Goal: Consume media (video, audio): Consume media (video, audio)

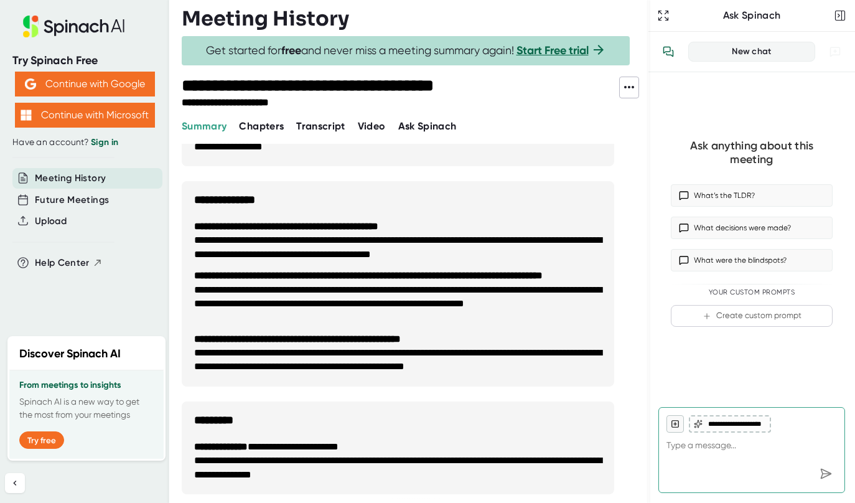
scroll to position [440, 0]
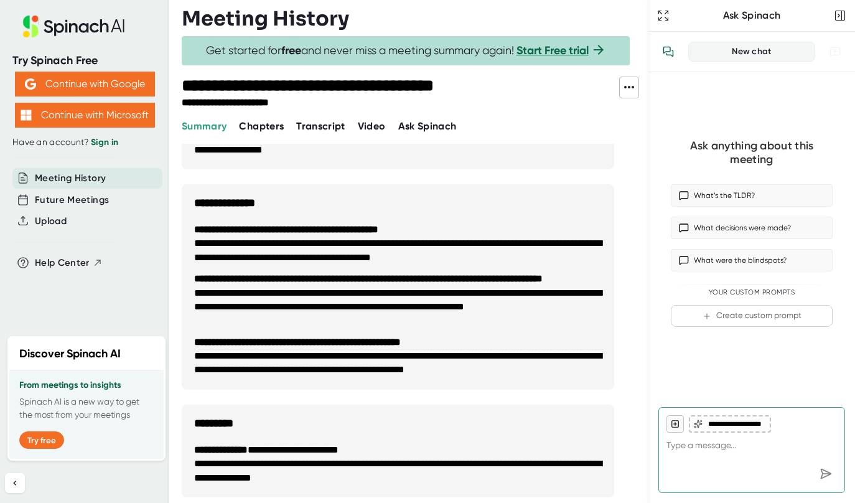
click at [371, 120] on span "Video" at bounding box center [372, 126] width 28 height 12
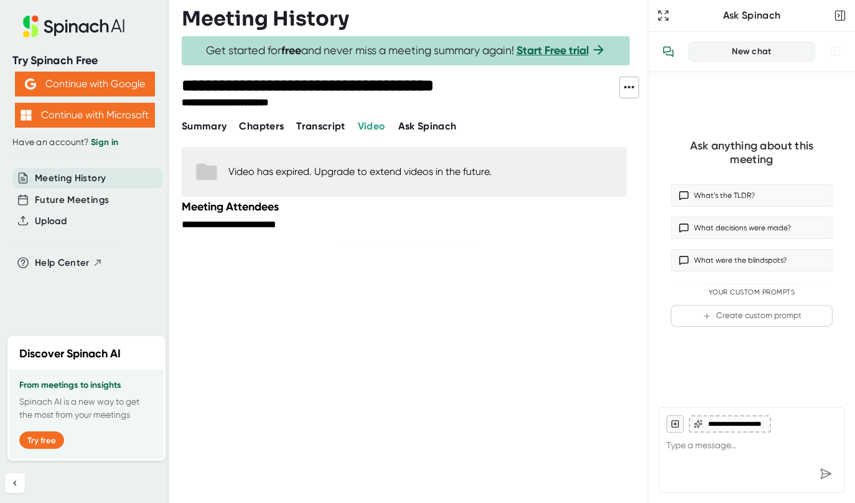
click at [634, 86] on icon at bounding box center [628, 87] width 15 height 15
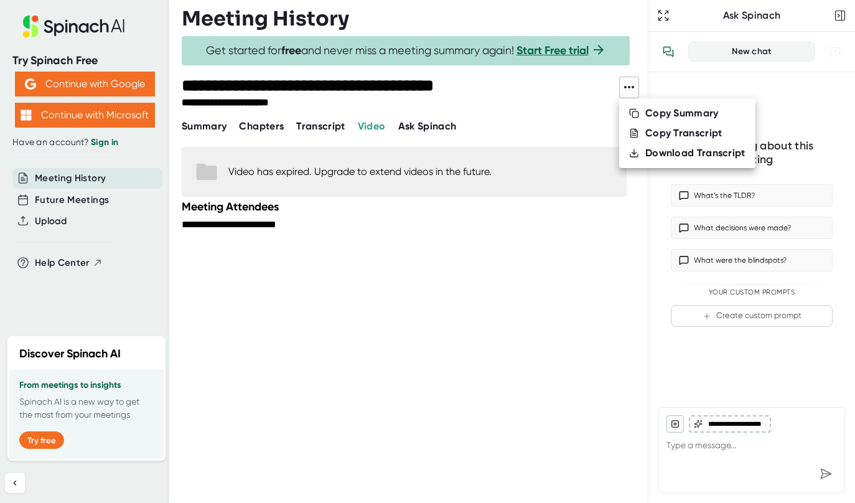
click at [546, 256] on div at bounding box center [427, 251] width 855 height 503
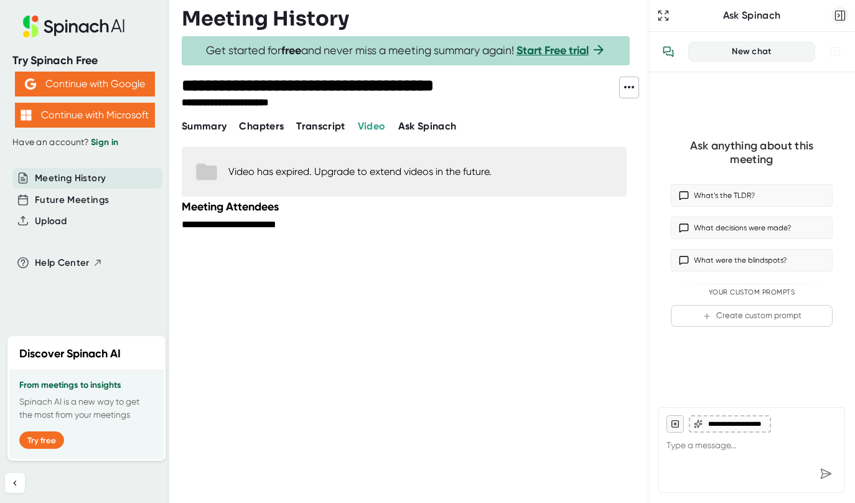
click at [844, 14] on rect "button" at bounding box center [839, 15] width 9 height 9
